Goal: Navigation & Orientation: Find specific page/section

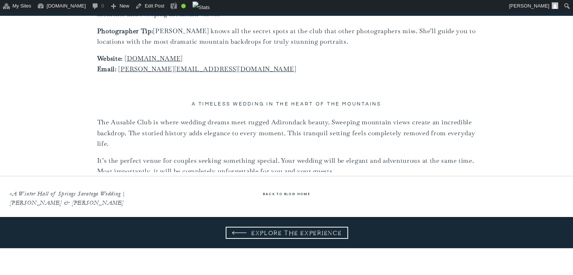
scroll to position [2500, 0]
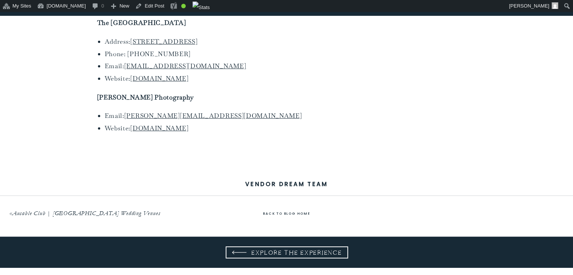
scroll to position [5877, 0]
